Goal: Information Seeking & Learning: Find specific fact

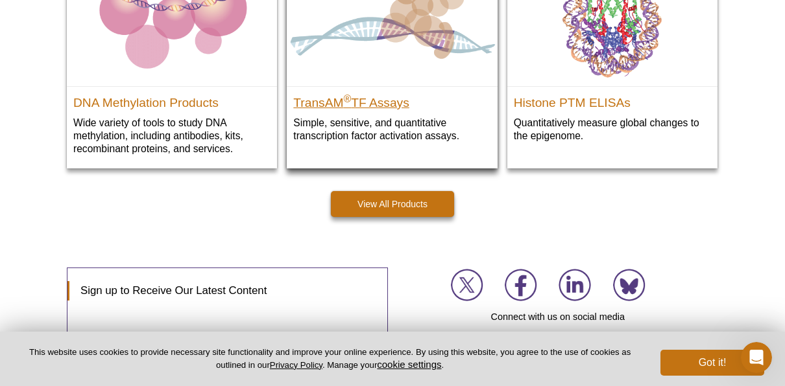
scroll to position [2059, 0]
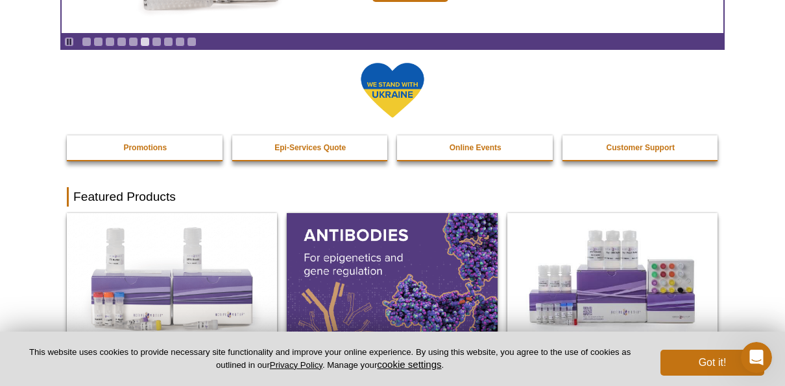
scroll to position [0, 0]
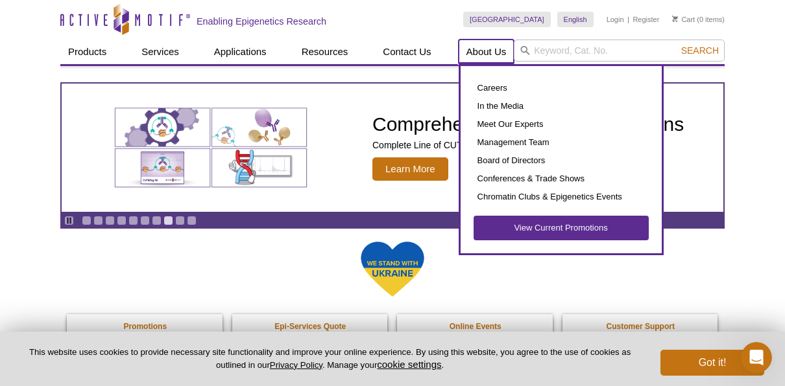
click at [490, 53] on link "About Us" at bounding box center [486, 52] width 56 height 25
click at [491, 47] on link "About Us" at bounding box center [486, 52] width 56 height 25
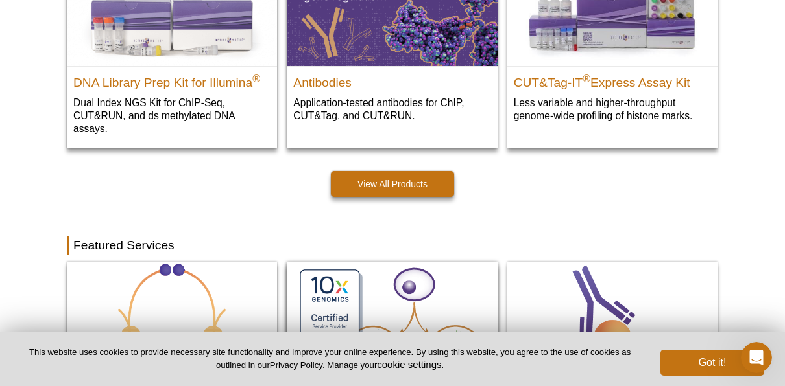
scroll to position [713, 0]
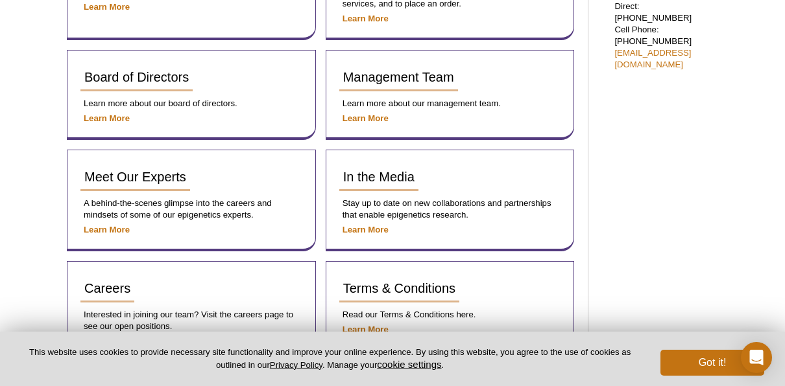
scroll to position [816, 0]
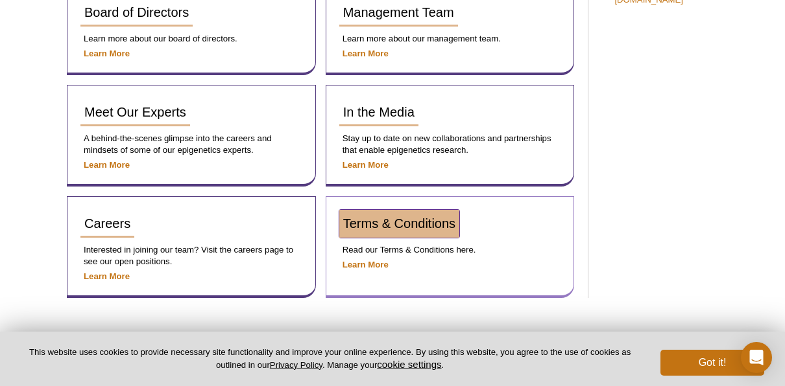
click at [411, 228] on span "Terms & Conditions" at bounding box center [399, 224] width 112 height 14
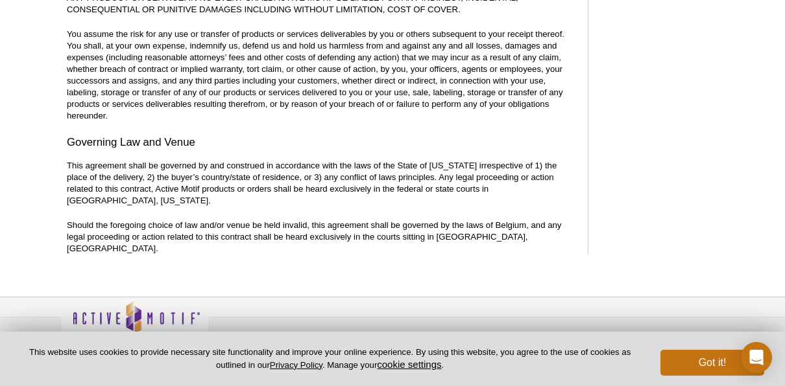
scroll to position [710, 0]
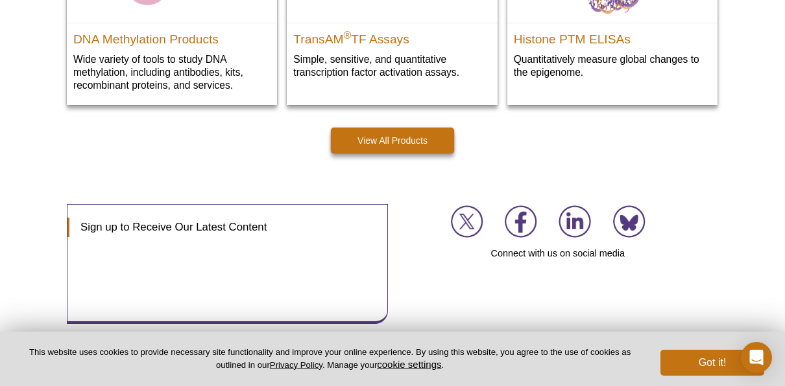
scroll to position [2059, 0]
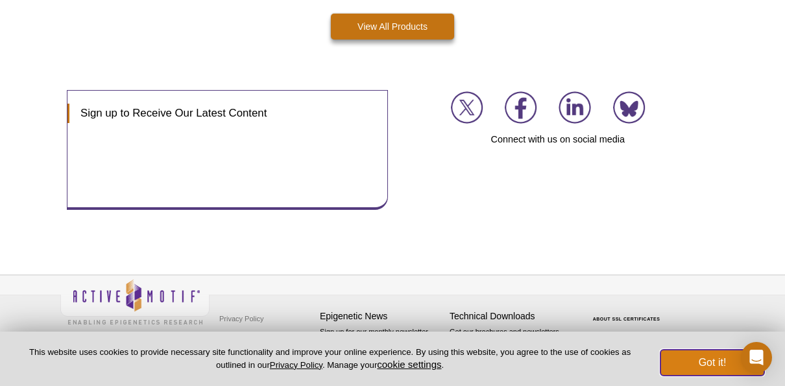
click at [714, 363] on button "Got it!" at bounding box center [712, 363] width 104 height 26
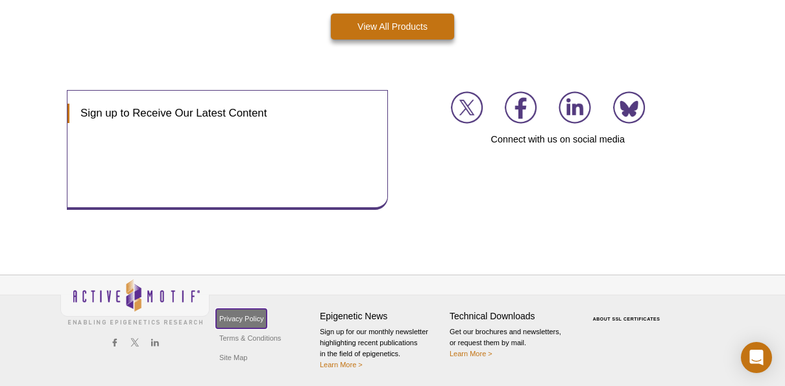
click at [263, 319] on link "Privacy Policy" at bounding box center [241, 318] width 51 height 19
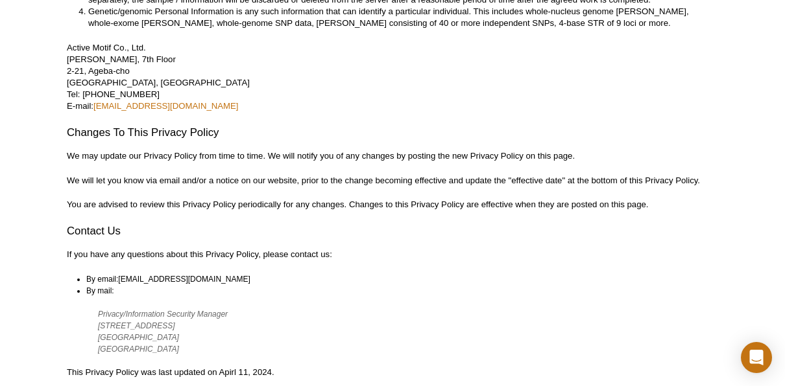
scroll to position [3400, 0]
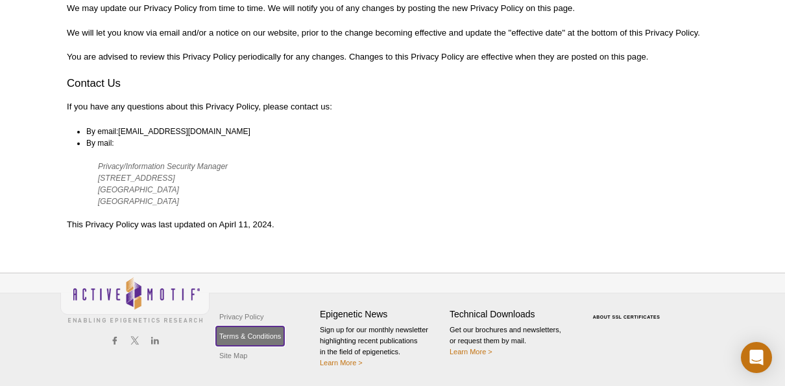
click at [260, 337] on link "Terms & Conditions" at bounding box center [250, 336] width 68 height 19
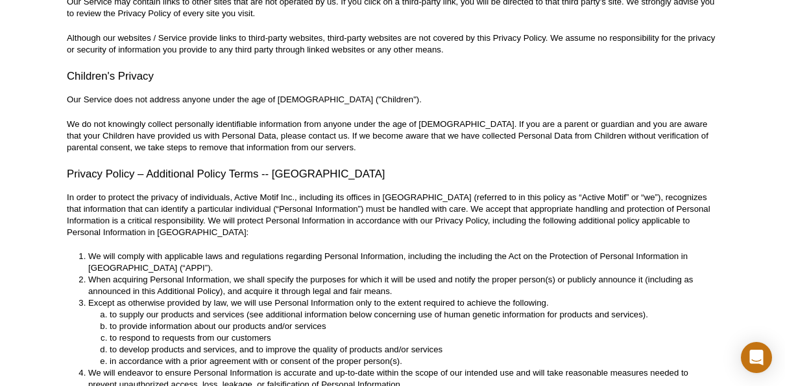
scroll to position [2492, 0]
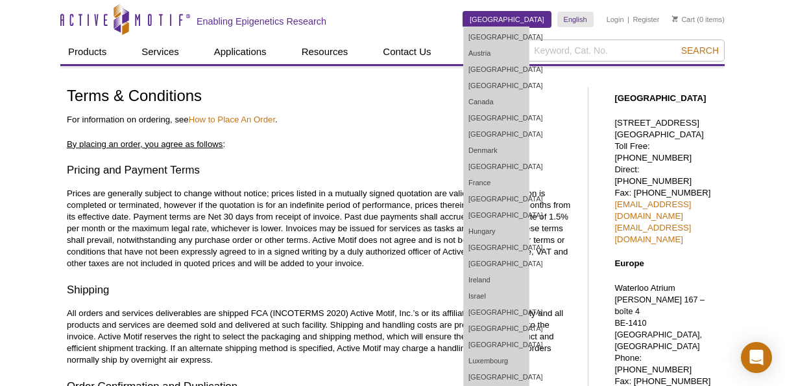
click at [534, 16] on link "[GEOGRAPHIC_DATA]" at bounding box center [507, 20] width 88 height 16
click at [535, 19] on link "[GEOGRAPHIC_DATA]" at bounding box center [507, 20] width 88 height 16
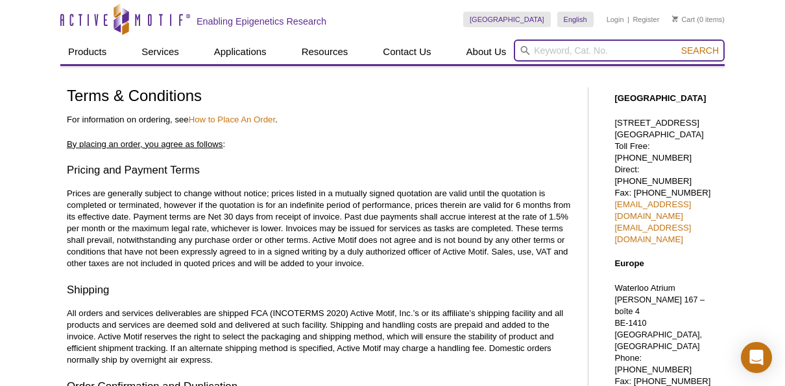
click at [624, 54] on input "search" at bounding box center [618, 51] width 211 height 22
type input "impressum"
click at [677, 45] on button "Search" at bounding box center [699, 51] width 45 height 12
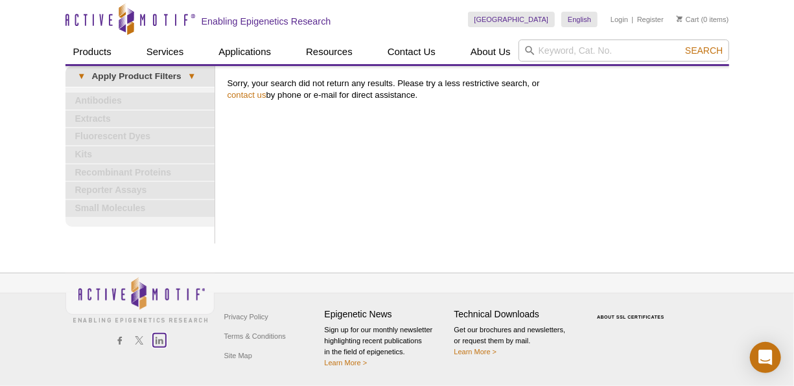
click at [161, 340] on icon at bounding box center [160, 340] width 8 height 7
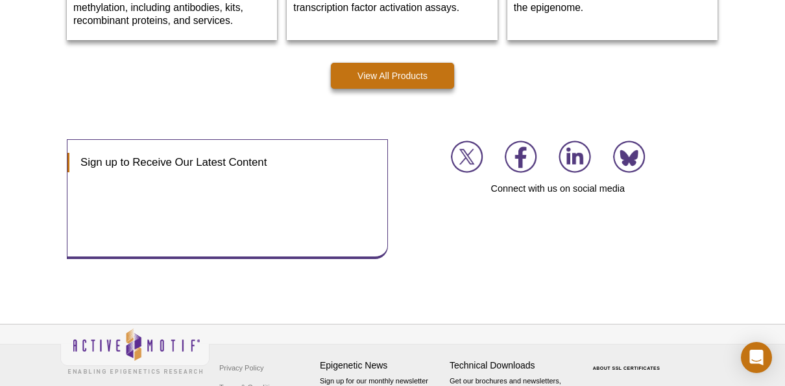
scroll to position [2059, 0]
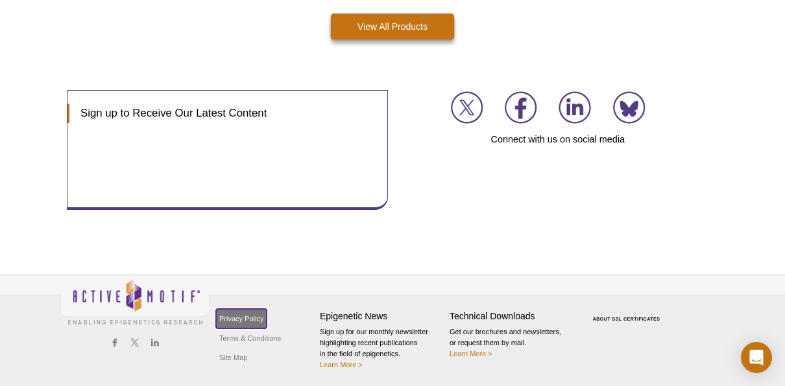
click at [239, 314] on link "Privacy Policy" at bounding box center [241, 318] width 51 height 19
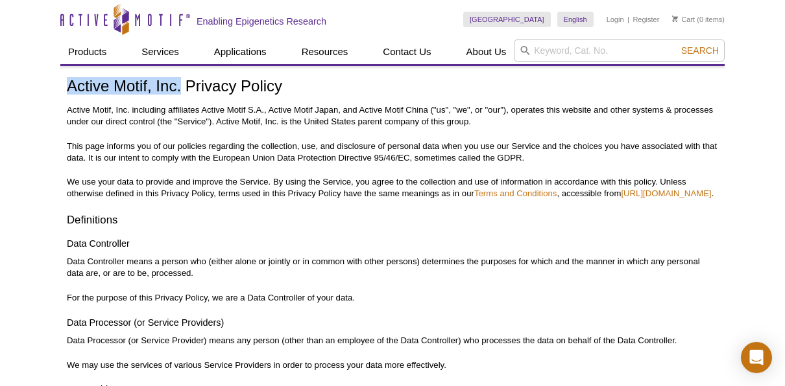
drag, startPoint x: 68, startPoint y: 87, endPoint x: 182, endPoint y: 88, distance: 113.5
click at [182, 88] on h1 "Active Motif, Inc. Privacy Policy" at bounding box center [392, 87] width 651 height 19
copy h1 "Active Motif, Inc."
